Goal: Task Accomplishment & Management: Complete application form

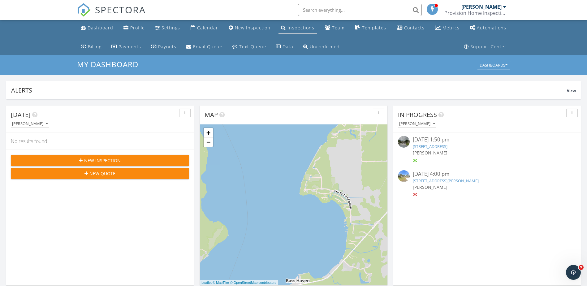
click at [306, 26] on div "Inspections" at bounding box center [300, 28] width 27 height 6
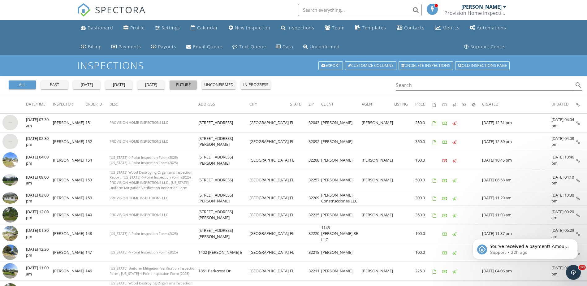
click at [176, 87] on div "future" at bounding box center [183, 85] width 22 height 6
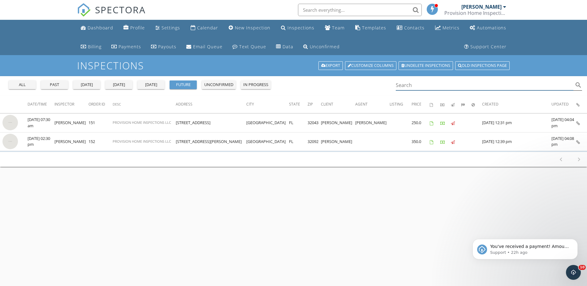
click at [439, 83] on input "Search" at bounding box center [485, 85] width 178 height 10
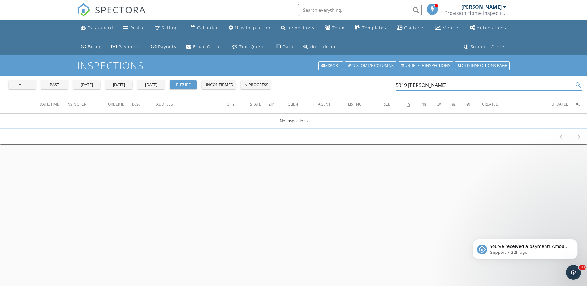
click at [576, 87] on icon "search" at bounding box center [577, 84] width 7 height 7
click at [577, 84] on icon "search" at bounding box center [577, 84] width 7 height 7
type input "5319 [PERSON_NAME] dr [PERSON_NAME]"
drag, startPoint x: 464, startPoint y: 85, endPoint x: 319, endPoint y: 101, distance: 145.4
click at [319, 101] on div "all past yesterday today tomorrow future unconfirmed in progress 5319 bunche dr…" at bounding box center [293, 110] width 587 height 68
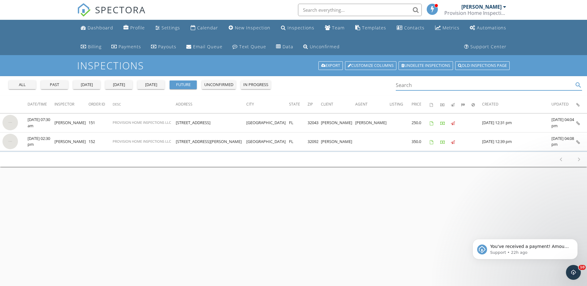
click at [311, 6] on input "text" at bounding box center [360, 10] width 124 height 12
paste input "5319 bunche dr jacksonville"
click at [416, 8] on input "5319 bunche dr jacksonville" at bounding box center [360, 10] width 124 height 12
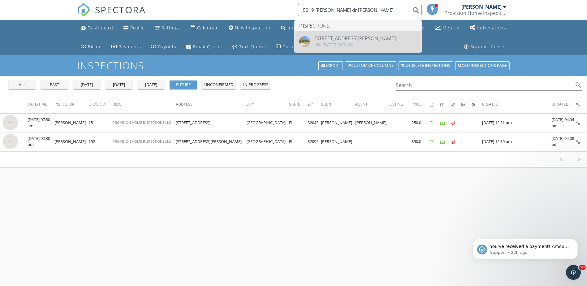
type input "5319 bunche dr jacksonville"
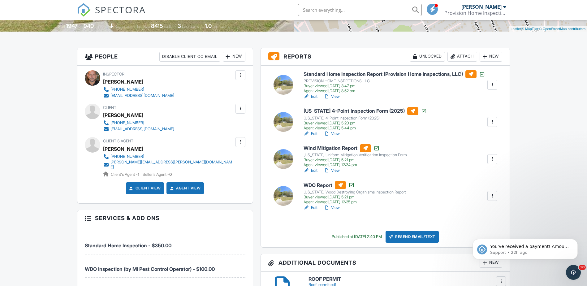
scroll to position [155, 0]
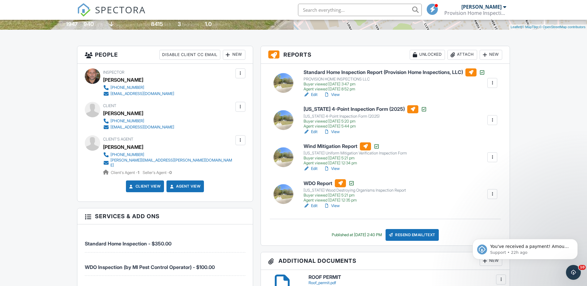
click at [495, 123] on div at bounding box center [492, 120] width 6 height 6
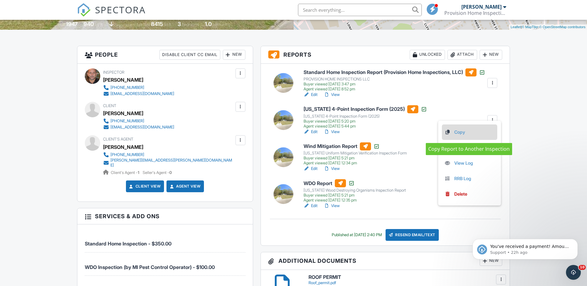
click at [452, 134] on link "Copy" at bounding box center [469, 132] width 50 height 7
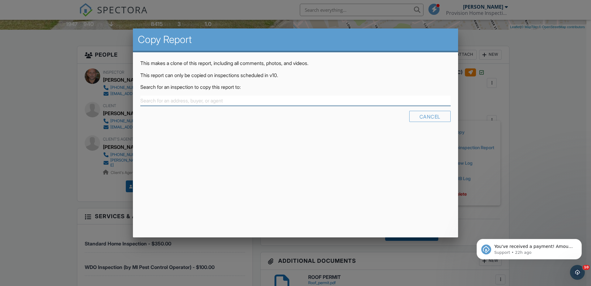
click at [140, 96] on div at bounding box center [140, 96] width 0 height 0
click at [523, 171] on div at bounding box center [295, 147] width 591 height 357
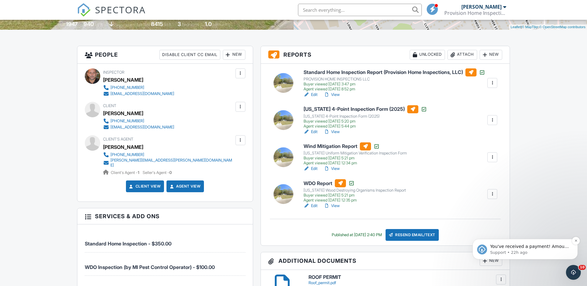
click at [536, 247] on span "You've received a payment! Amount $499.98 Fee $0.00 Net $499.98 Transaction # I…" at bounding box center [529, 256] width 79 height 24
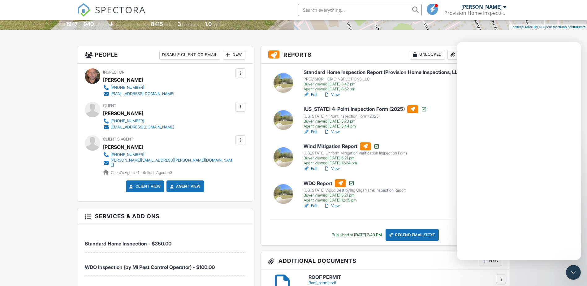
scroll to position [0, 0]
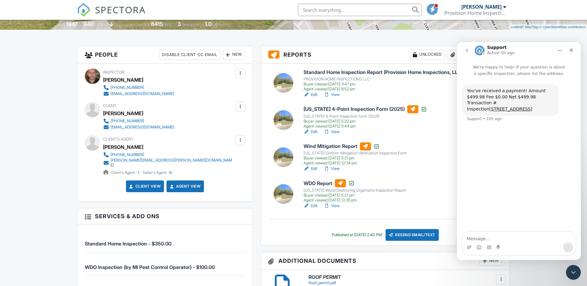
click at [539, 174] on div "You've received a payment! Amount $499.98 Fee $0.00 Net $499.98 Transaction # I…" at bounding box center [519, 155] width 124 height 156
click at [570, 49] on icon "Close" at bounding box center [570, 50] width 3 height 3
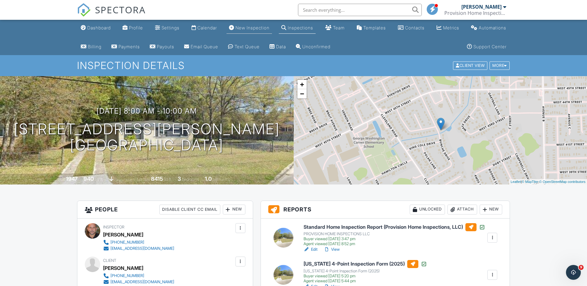
click at [252, 25] on link "New Inspection" at bounding box center [248, 27] width 45 height 11
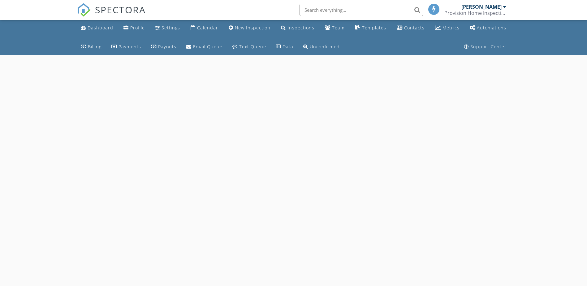
select select "8"
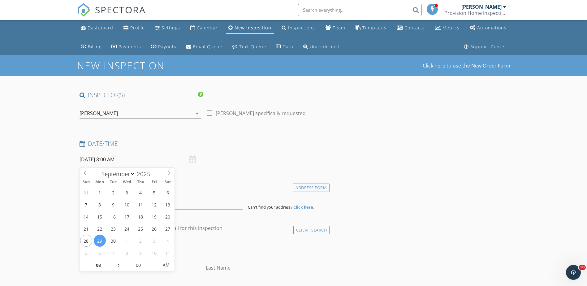
click at [109, 159] on input "09/29/2025 8:00 AM" at bounding box center [139, 159] width 121 height 15
type input "09"
type input "09/29/2025 9:00 AM"
click at [117, 264] on span at bounding box center [115, 262] width 4 height 6
type input "10"
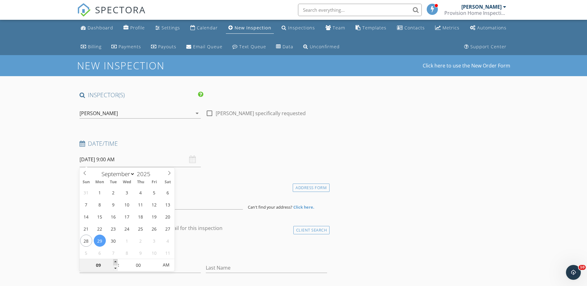
type input "09/29/2025 10:00 AM"
click at [117, 264] on span at bounding box center [115, 262] width 4 height 6
type input "11"
type input "09/29/2025 11:00 AM"
click at [117, 264] on span at bounding box center [115, 262] width 4 height 6
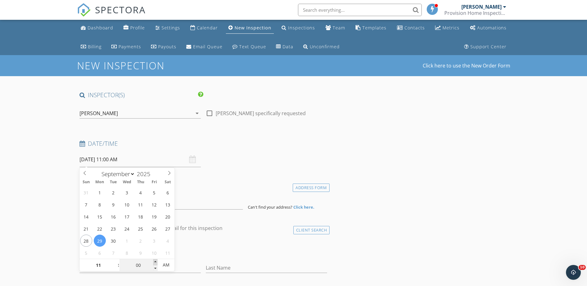
type input "05"
type input "09/29/2025 11:05 AM"
click at [155, 262] on span at bounding box center [155, 262] width 4 height 6
type input "10"
type input "09/29/2025 11:10 AM"
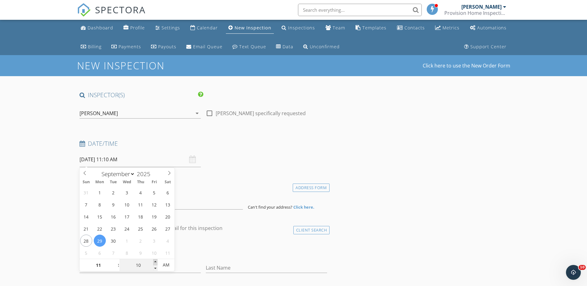
click at [155, 262] on span at bounding box center [155, 262] width 4 height 6
type input "15"
type input "09/29/2025 11:15 AM"
click at [155, 262] on span at bounding box center [155, 262] width 4 height 6
type input "20"
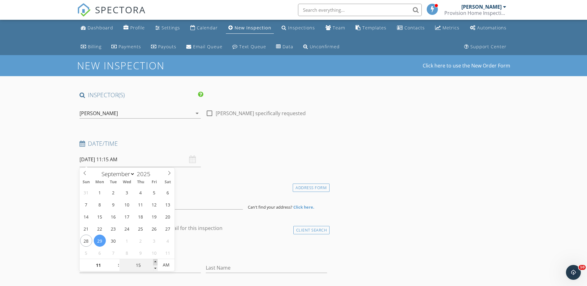
type input "09/29/2025 11:20 AM"
click at [155, 262] on span at bounding box center [155, 262] width 4 height 6
type input "25"
type input "09/29/2025 11:25 AM"
click at [155, 262] on span at bounding box center [155, 262] width 4 height 6
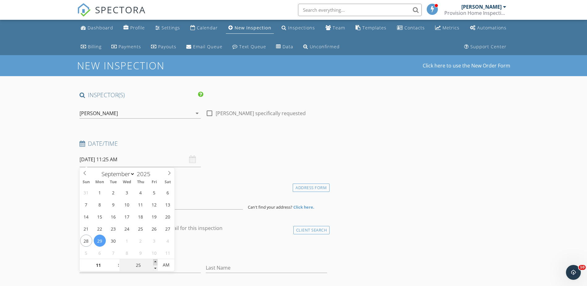
type input "30"
type input "[DATE] 11:30 AM"
click at [155, 262] on span at bounding box center [155, 262] width 4 height 6
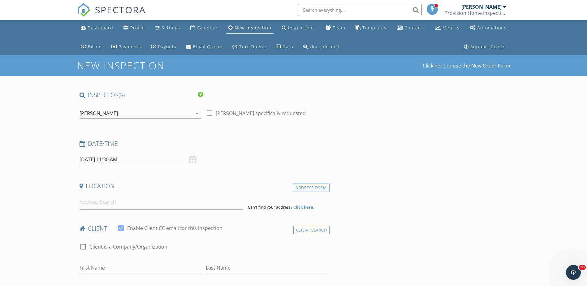
click at [217, 247] on div "check_box_outline_blank Client is a Company/Organization" at bounding box center [203, 250] width 248 height 16
click at [111, 201] on input at bounding box center [160, 201] width 163 height 15
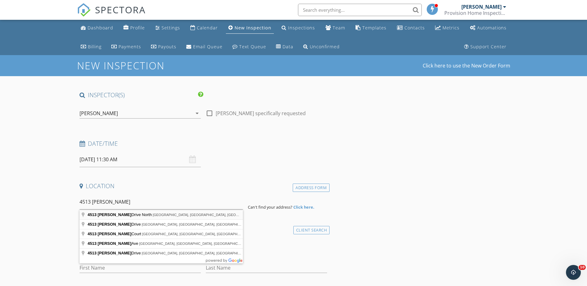
type input "4513 Lisa Drive North, Jacksonville, FL, USA"
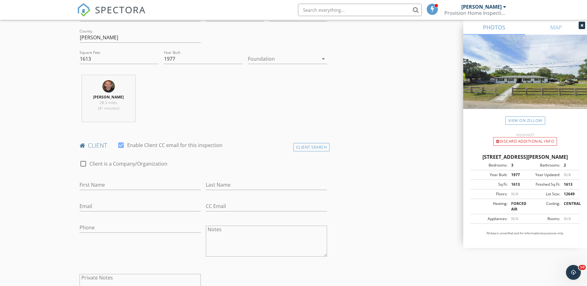
scroll to position [216, 0]
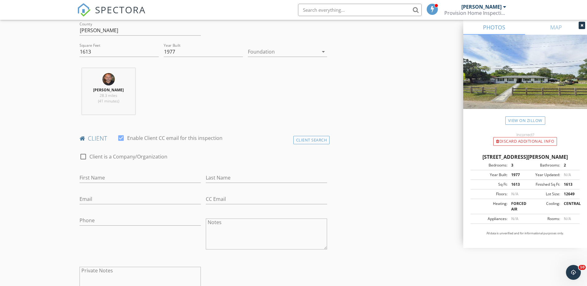
click at [135, 163] on div "check_box_outline_blank Client is a Company/Organization" at bounding box center [123, 160] width 88 height 15
click at [133, 178] on input "First Name" at bounding box center [139, 178] width 121 height 10
type input "Denia"
click at [235, 172] on div "Last Name" at bounding box center [266, 179] width 121 height 20
click at [233, 178] on input "Last Name" at bounding box center [266, 178] width 121 height 10
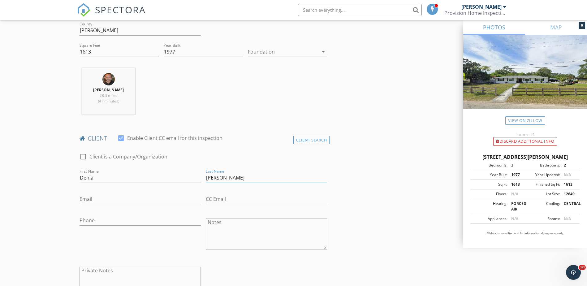
type input "[PERSON_NAME]"
click at [169, 198] on input "Email" at bounding box center [139, 199] width 121 height 10
type input "Neguito23@gmail.com"
click at [104, 214] on div "Phone" at bounding box center [139, 222] width 121 height 20
click at [106, 222] on input "Phone" at bounding box center [139, 220] width 121 height 10
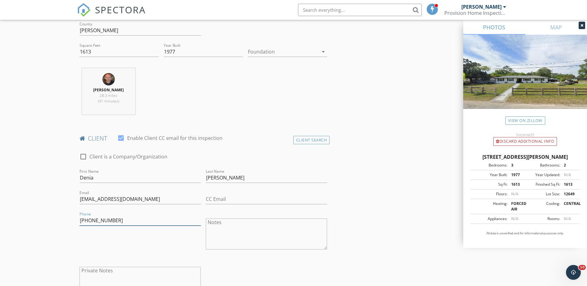
type input "[PHONE_NUMBER]"
click at [104, 245] on div "Phone 904-472-8999" at bounding box center [140, 234] width 126 height 48
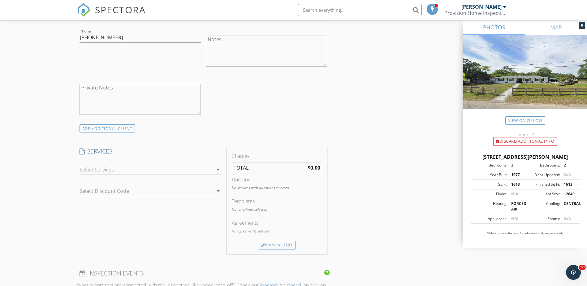
scroll to position [402, 0]
click at [217, 169] on icon "arrow_drop_down" at bounding box center [217, 166] width 7 height 7
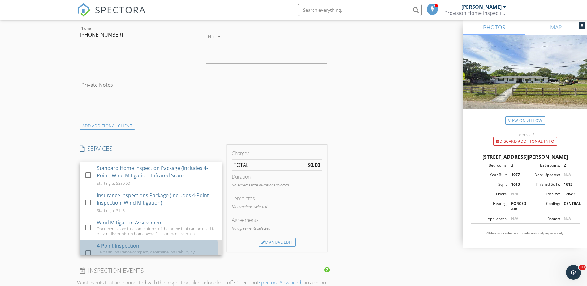
click at [88, 240] on div "check_box_outline_blank 4-Point Inspection Helps an insurance company determine…" at bounding box center [150, 253] width 132 height 28
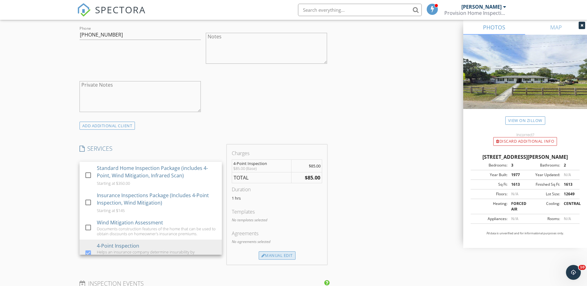
click at [274, 255] on div "Manual Edit" at bounding box center [277, 255] width 37 height 9
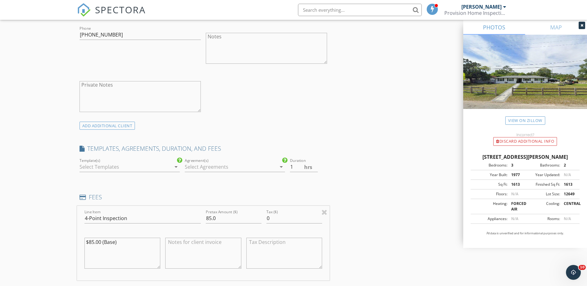
click at [146, 169] on div at bounding box center [125, 167] width 92 height 10
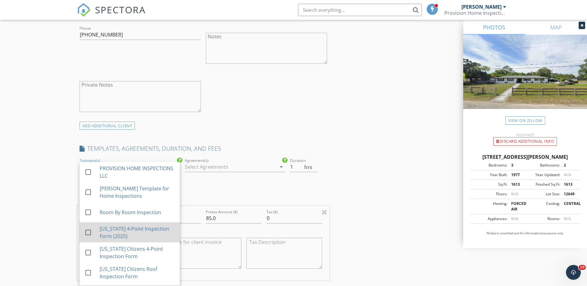
click at [106, 231] on div "[US_STATE] 4-Point Inspection Form (2025)" at bounding box center [136, 232] width 75 height 15
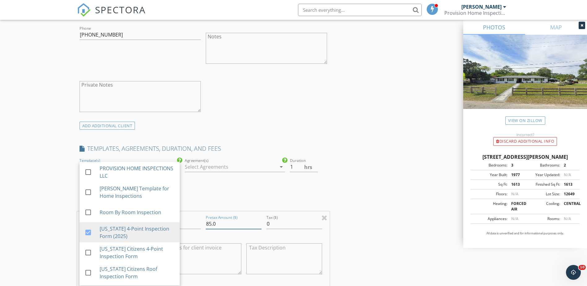
click at [210, 224] on input "85.0" at bounding box center [234, 224] width 56 height 10
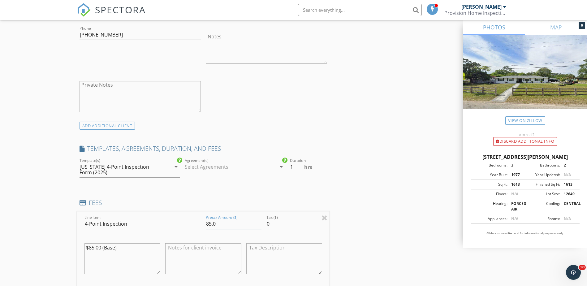
drag, startPoint x: 212, startPoint y: 224, endPoint x: 201, endPoint y: 224, distance: 10.8
click at [201, 224] on div "Line Item 4-Point Inspection Pretax Amount ($) 85.0 Tax ($) 0 $85.00 (Base)" at bounding box center [203, 248] width 253 height 75
type input "100.0"
click at [405, 212] on div "INSPECTOR(S) check_box Guillermo Vargas PRIMARY Guillermo Vargas arrow_drop_dow…" at bounding box center [293, 232] width 433 height 1087
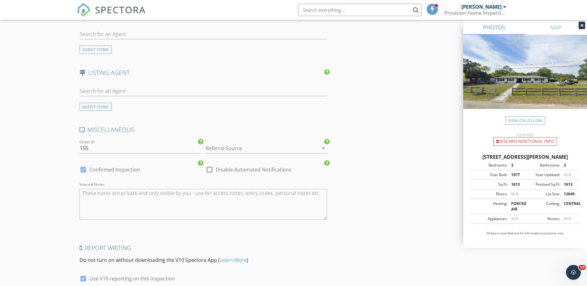
scroll to position [907, 0]
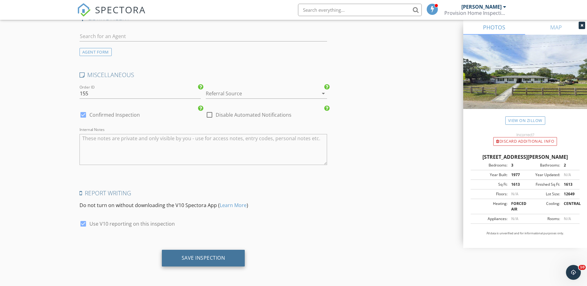
click at [195, 264] on div "Save Inspection" at bounding box center [203, 258] width 83 height 17
